Goal: Complete application form

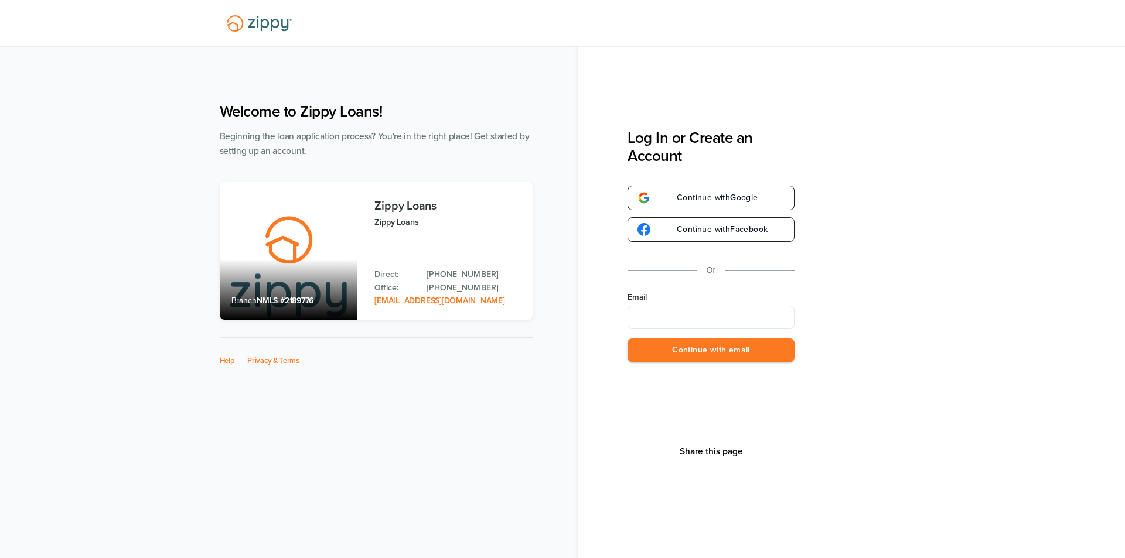
type input "**********"
click at [679, 352] on button "Continue with email" at bounding box center [711, 351] width 167 height 24
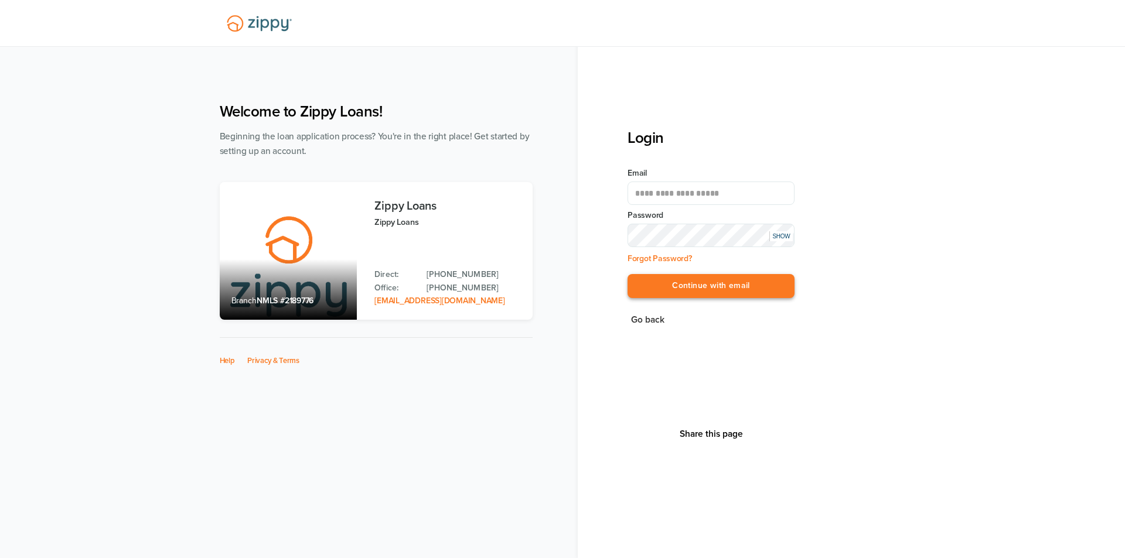
click at [684, 288] on button "Continue with email" at bounding box center [711, 286] width 167 height 24
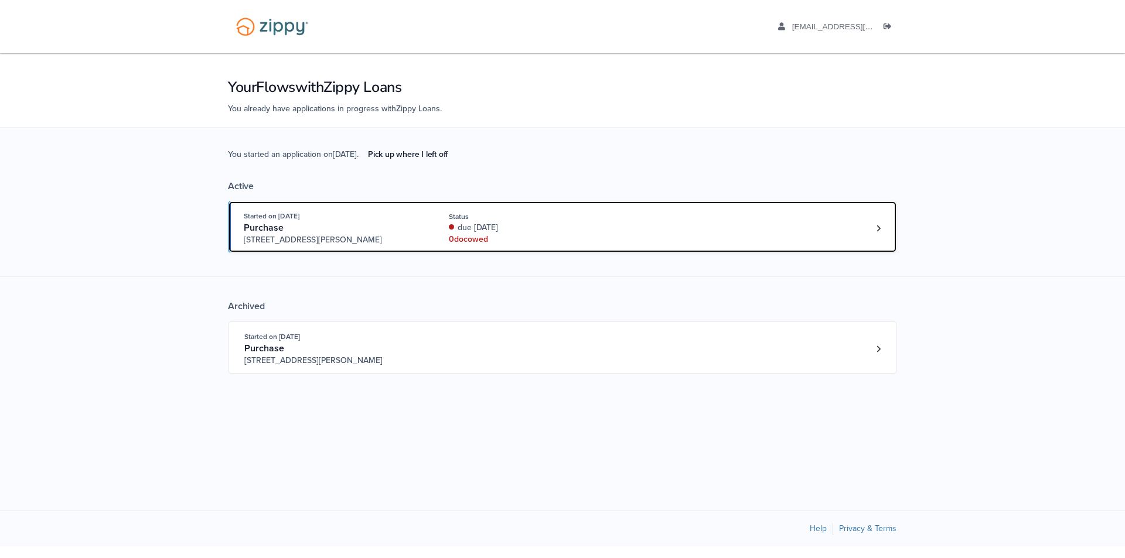
click at [325, 223] on div "Purchase" at bounding box center [333, 228] width 179 height 12
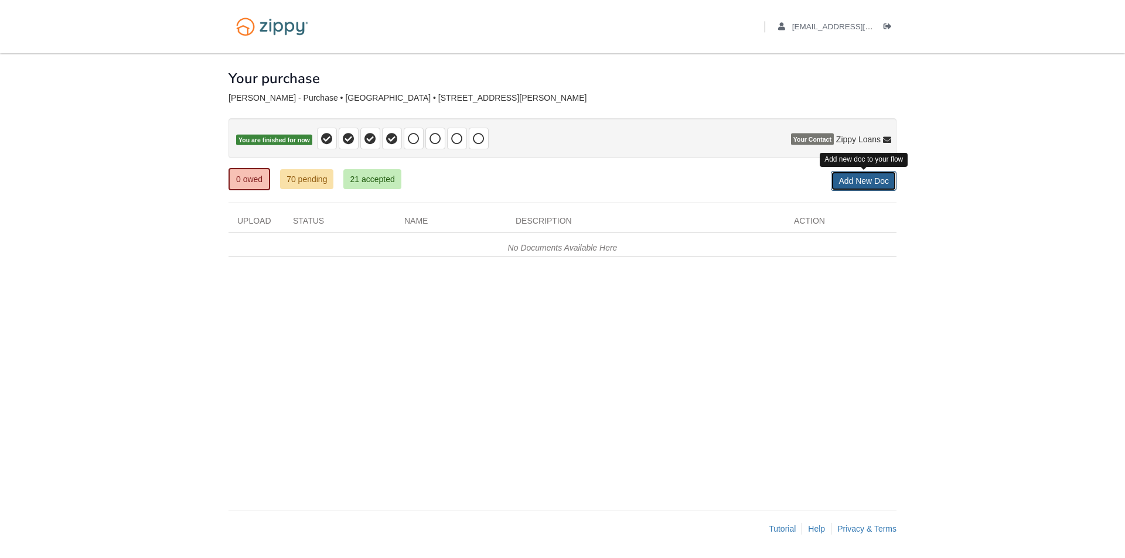
click at [846, 181] on link "Add New Doc" at bounding box center [864, 181] width 66 height 20
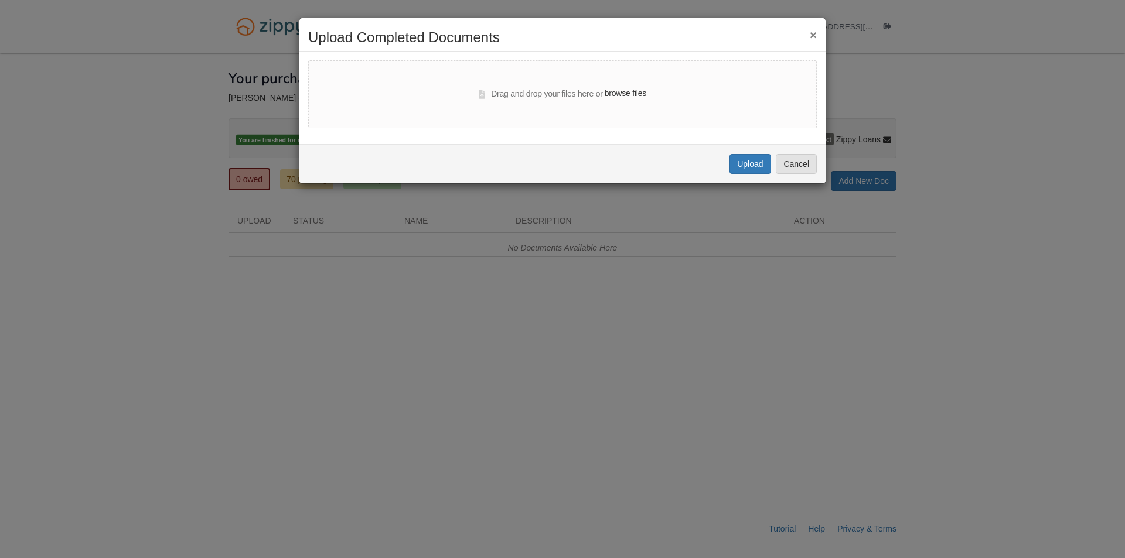
click at [812, 35] on button "×" at bounding box center [813, 35] width 7 height 12
